Goal: Register for event/course

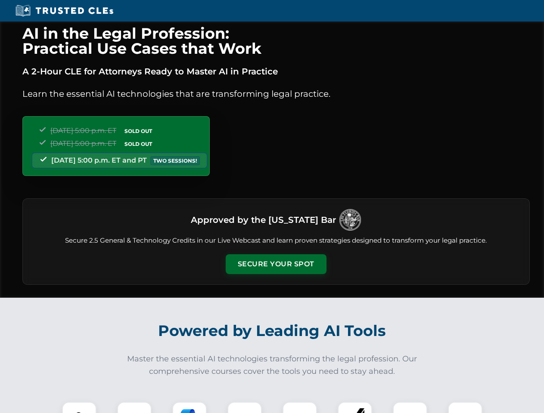
click at [276, 264] on button "Secure Your Spot" at bounding box center [276, 264] width 101 height 20
click at [79, 408] on img at bounding box center [79, 419] width 25 height 25
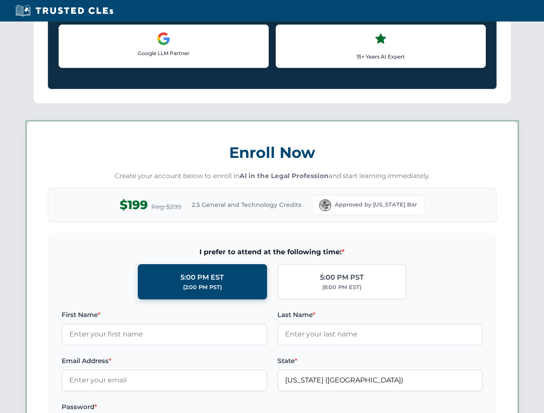
click at [189, 408] on label "Password *" at bounding box center [164, 407] width 205 height 10
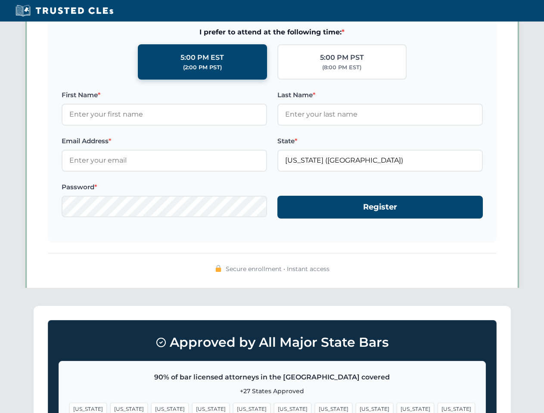
click at [397, 408] on span "[US_STATE]" at bounding box center [415, 409] width 37 height 12
